Goal: Task Accomplishment & Management: Manage account settings

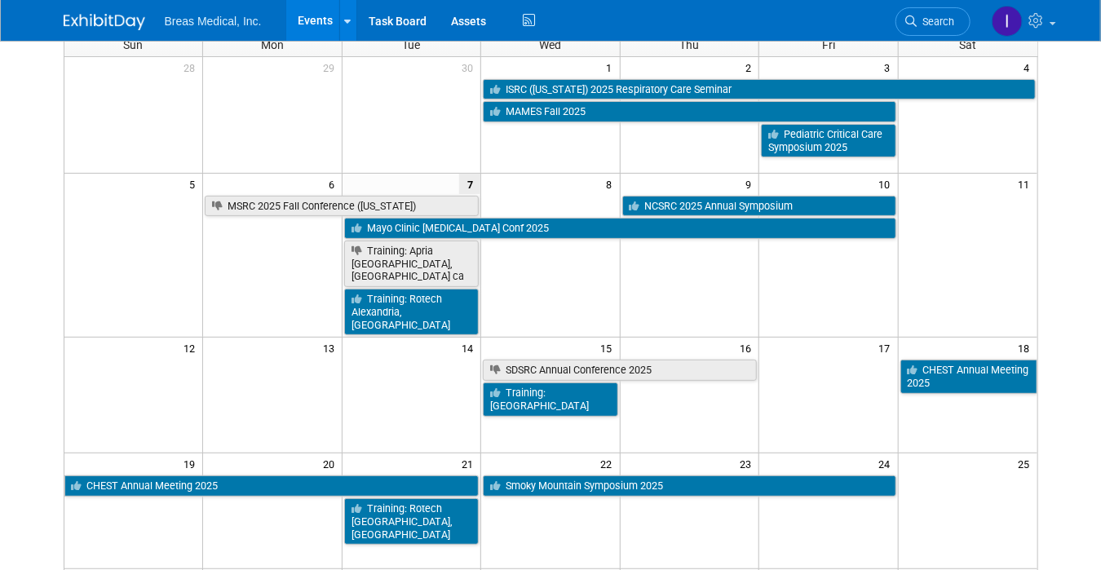
scroll to position [163, 0]
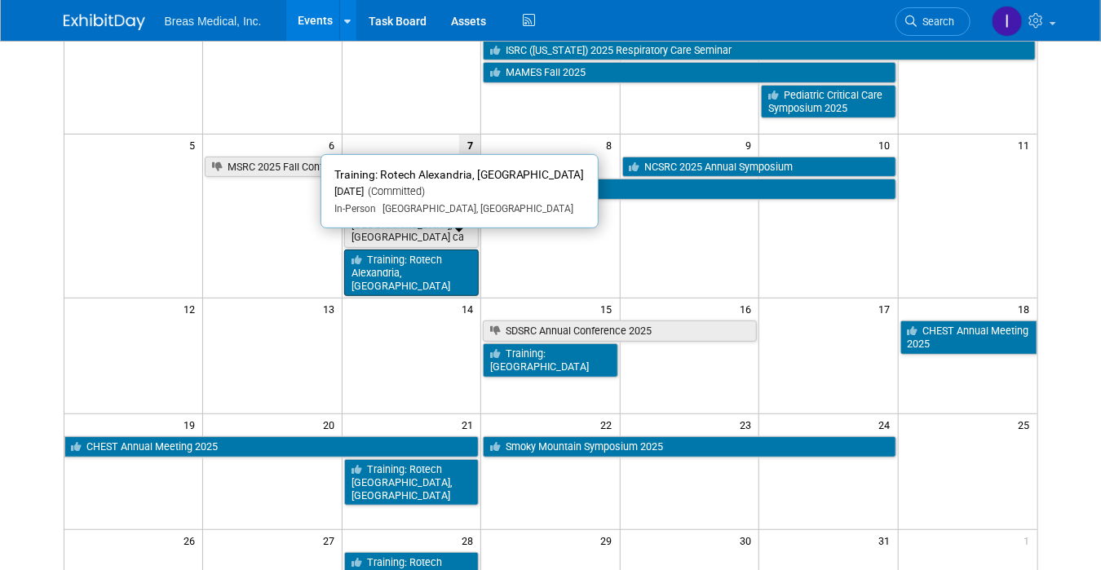
click at [426, 254] on link "Training: Rotech Alexandria, [GEOGRAPHIC_DATA]" at bounding box center [411, 273] width 135 height 46
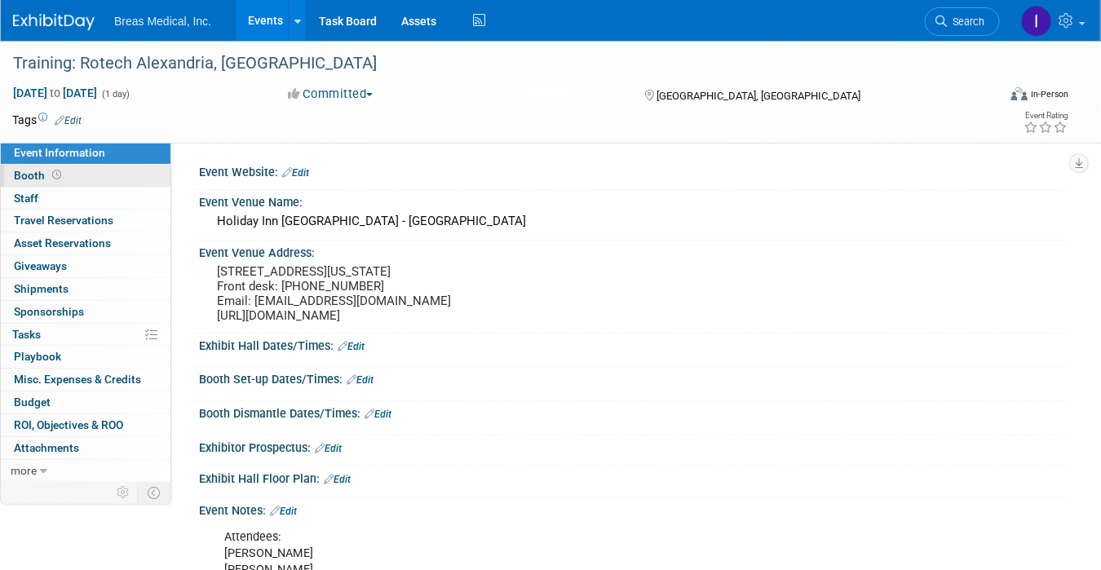
click at [65, 179] on link "Booth" at bounding box center [86, 176] width 170 height 22
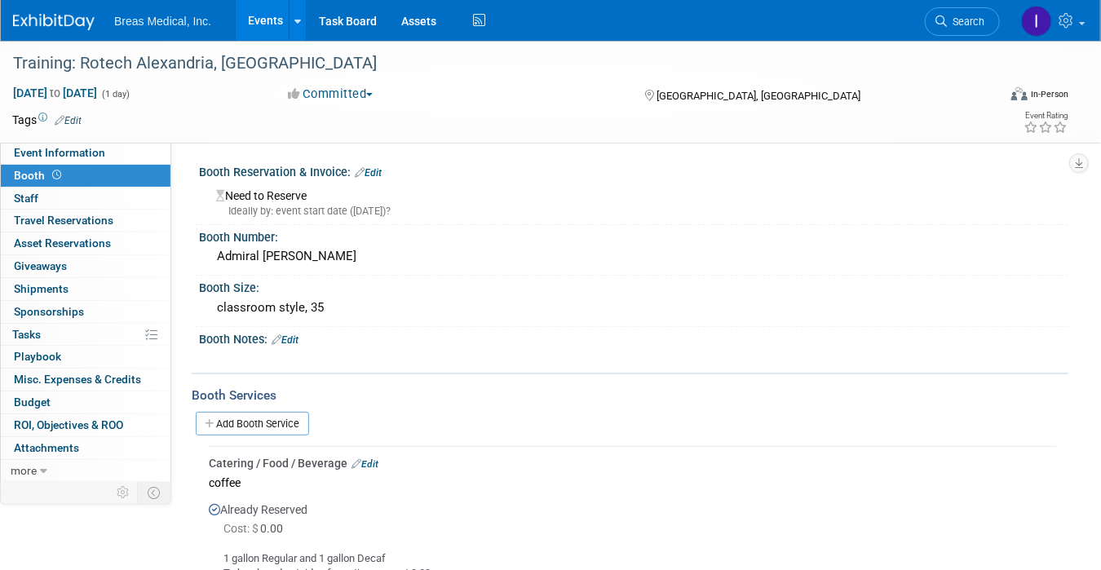
click at [1013, 520] on div "Cost: $ 0.00" at bounding box center [639, 528] width 833 height 16
click at [71, 157] on span "Event Information" at bounding box center [59, 152] width 91 height 13
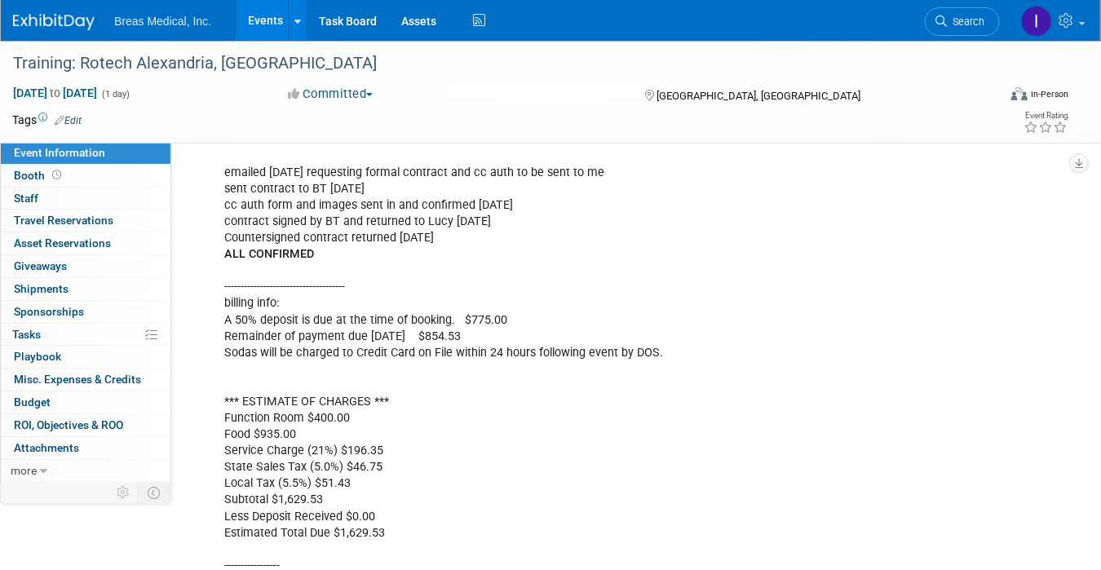
scroll to position [2202, 0]
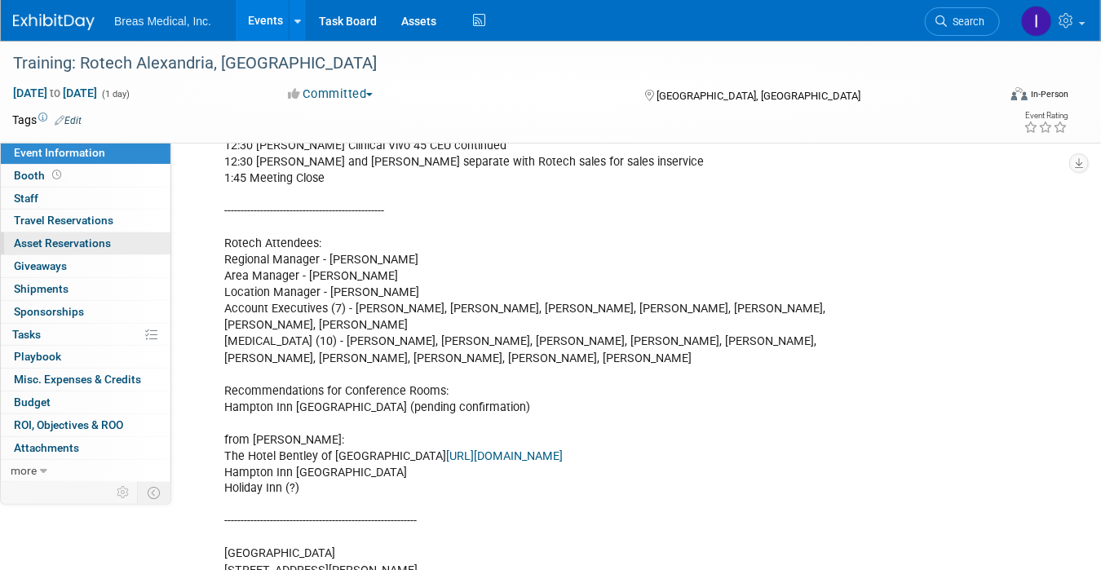
scroll to position [897, 0]
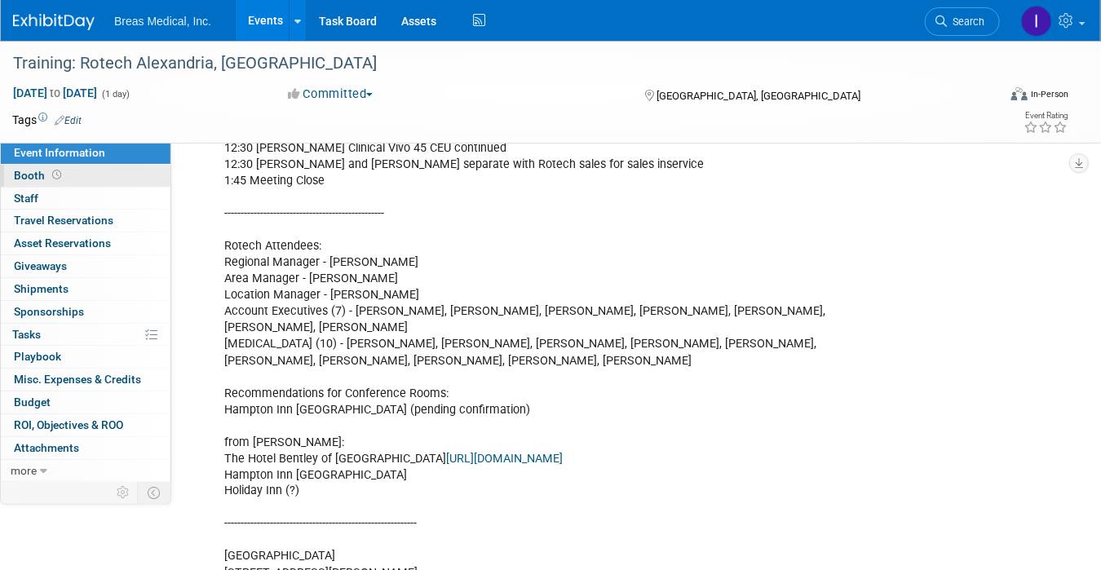
click at [23, 174] on span "Booth" at bounding box center [39, 175] width 51 height 13
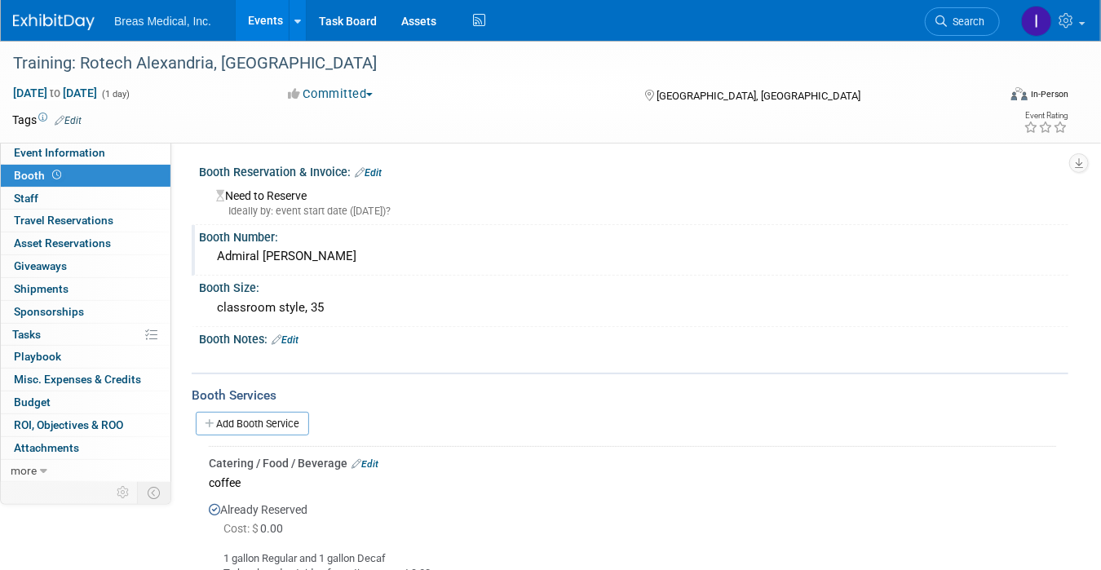
click at [290, 239] on div "Booth Number:" at bounding box center [633, 235] width 869 height 20
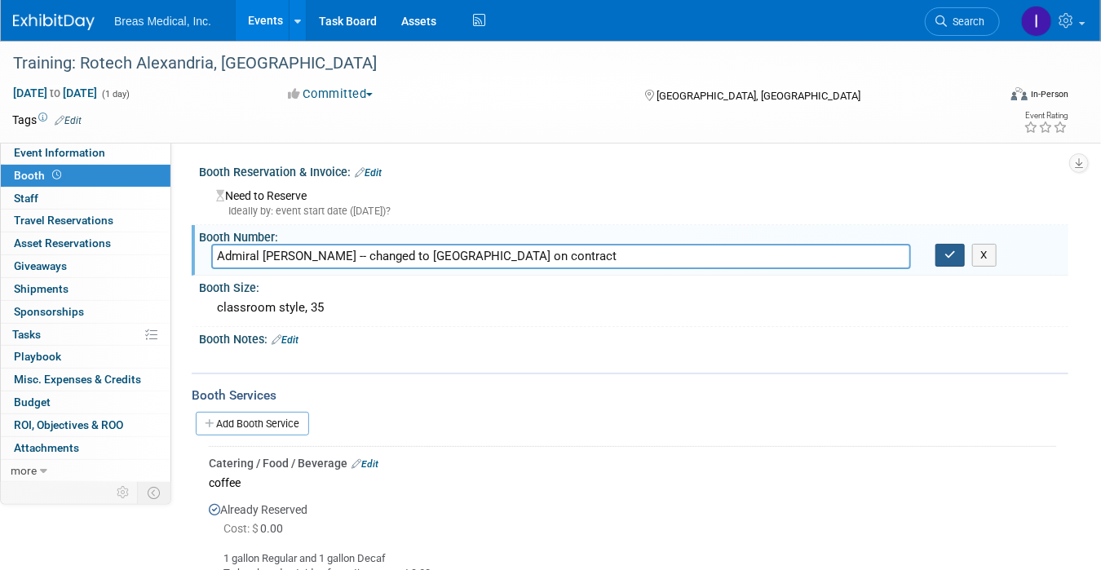
type input "Admiral Porter -- changed to New Orleans on contract"
click at [941, 251] on button "button" at bounding box center [949, 255] width 29 height 23
